Goal: Task Accomplishment & Management: Manage account settings

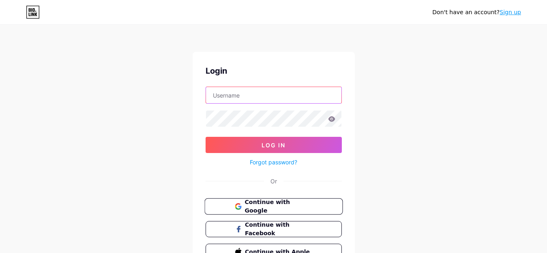
type input "[EMAIL_ADDRESS][DOMAIN_NAME]"
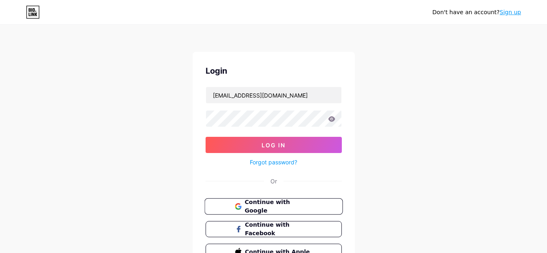
click at [281, 204] on span "Continue with Google" at bounding box center [278, 206] width 68 height 17
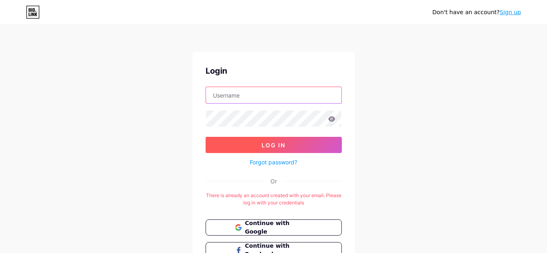
type input "[EMAIL_ADDRESS][DOMAIN_NAME]"
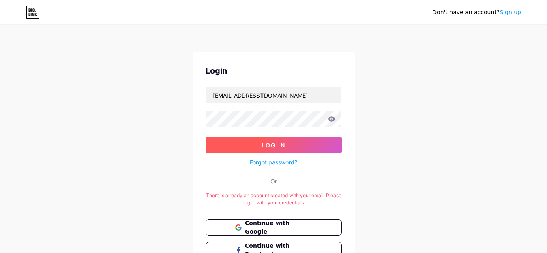
click at [280, 143] on span "Log In" at bounding box center [274, 145] width 24 height 7
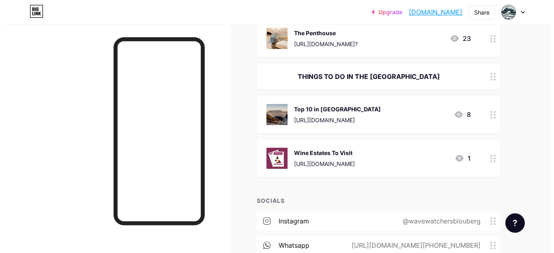
scroll to position [1066, 0]
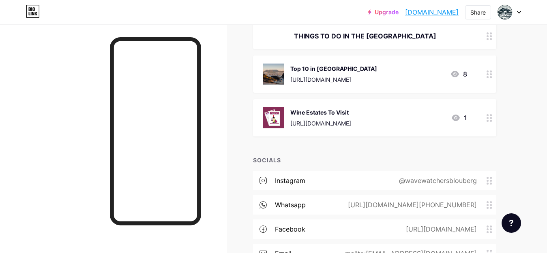
click at [489, 76] on icon at bounding box center [490, 75] width 6 height 8
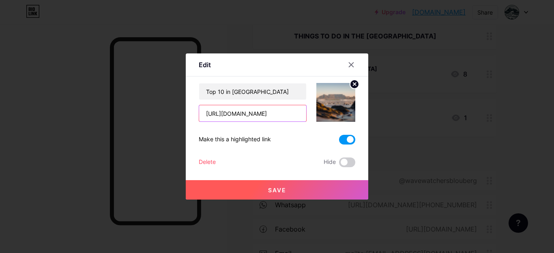
scroll to position [0, 45]
drag, startPoint x: 201, startPoint y: 114, endPoint x: 303, endPoint y: 116, distance: 102.2
click at [302, 116] on input "https://buymeacoffee.com/brenwrites/posts/56909" at bounding box center [252, 113] width 107 height 16
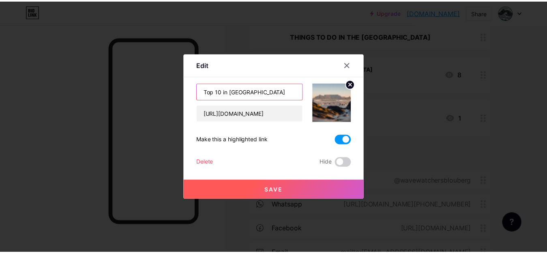
scroll to position [0, 0]
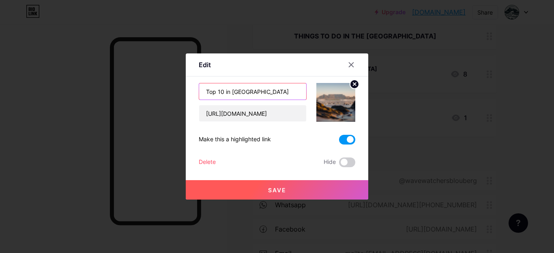
drag, startPoint x: 272, startPoint y: 90, endPoint x: 193, endPoint y: 94, distance: 80.0
click at [194, 94] on div "Edit Content YouTube Play YouTube video without leaving your page. ADD Vimeo Pl…" at bounding box center [277, 127] width 182 height 146
type input "Things To Do in Cape Town"
click at [281, 192] on span "Save" at bounding box center [277, 190] width 18 height 7
